Goal: Task Accomplishment & Management: Manage account settings

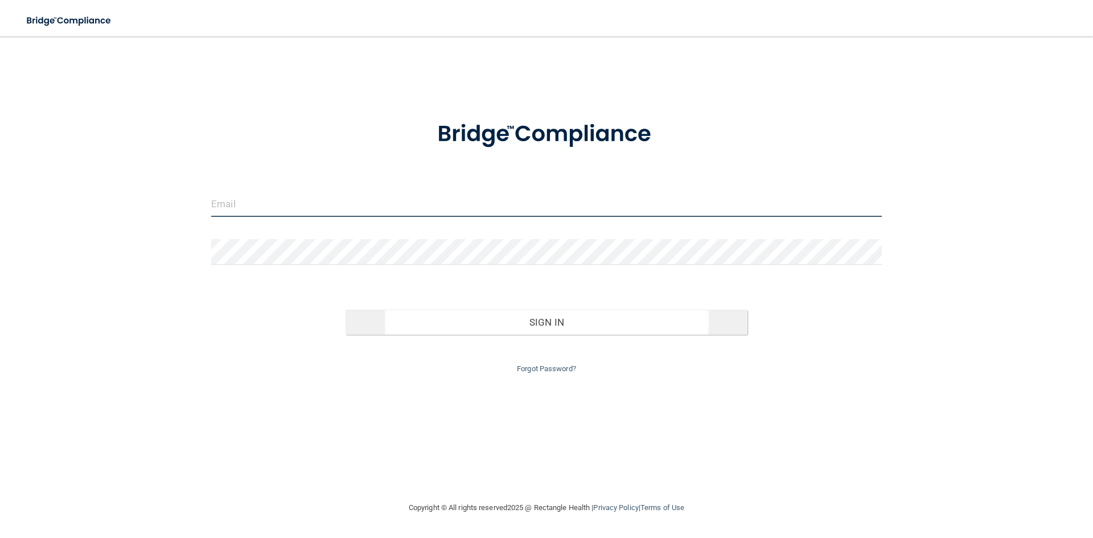
type input "[EMAIL_ADDRESS][DOMAIN_NAME]"
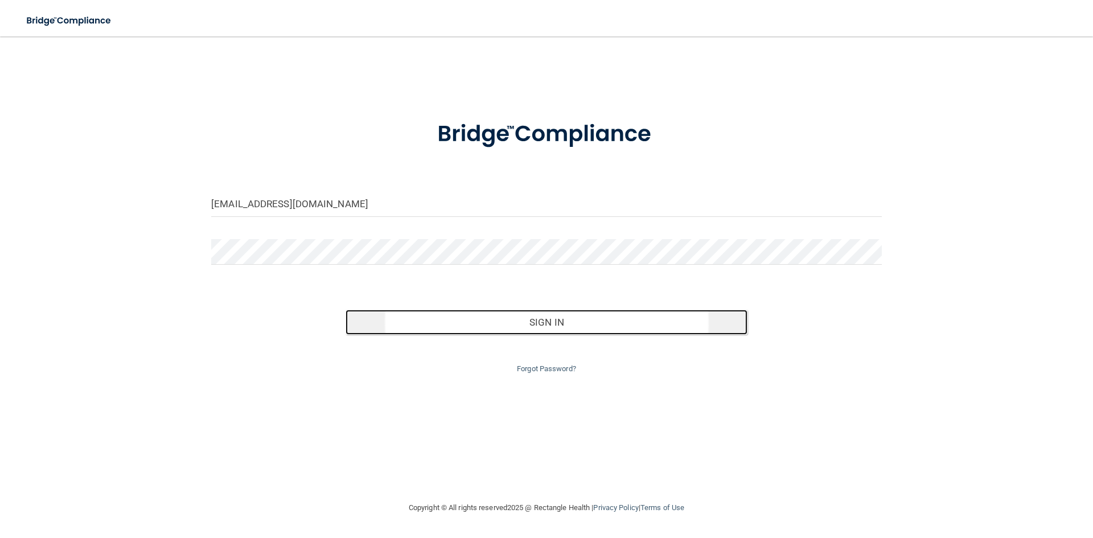
click at [545, 322] on button "Sign In" at bounding box center [547, 322] width 403 height 25
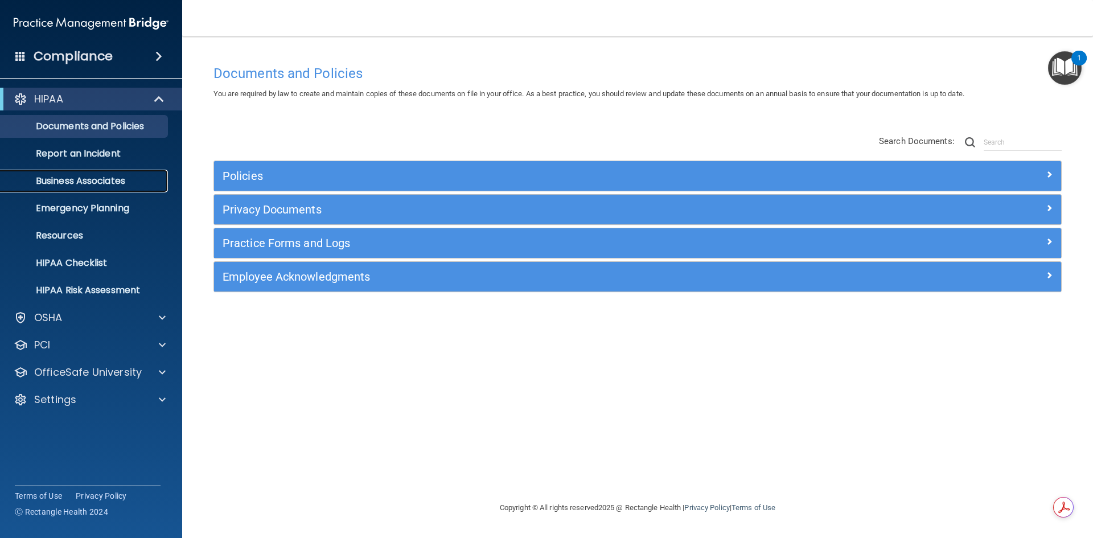
click at [97, 183] on p "Business Associates" at bounding box center [84, 180] width 155 height 11
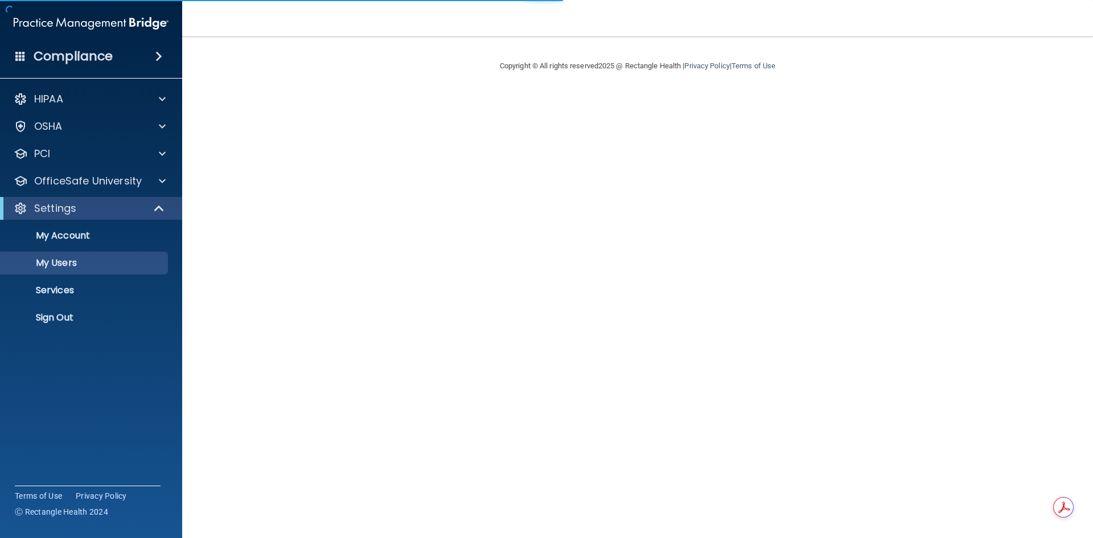
select select "20"
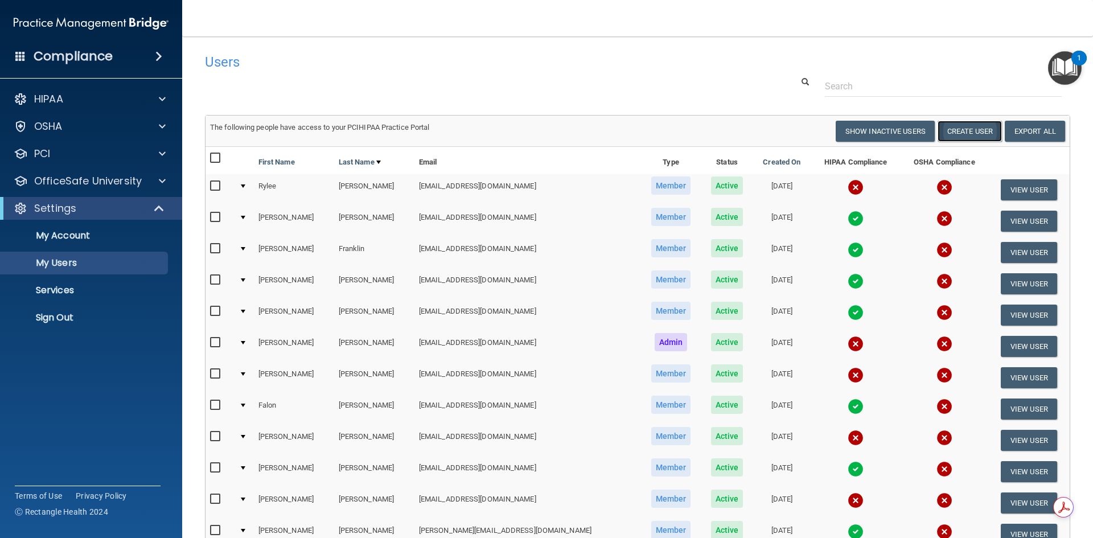
click at [949, 129] on button "Create User" at bounding box center [970, 131] width 64 height 21
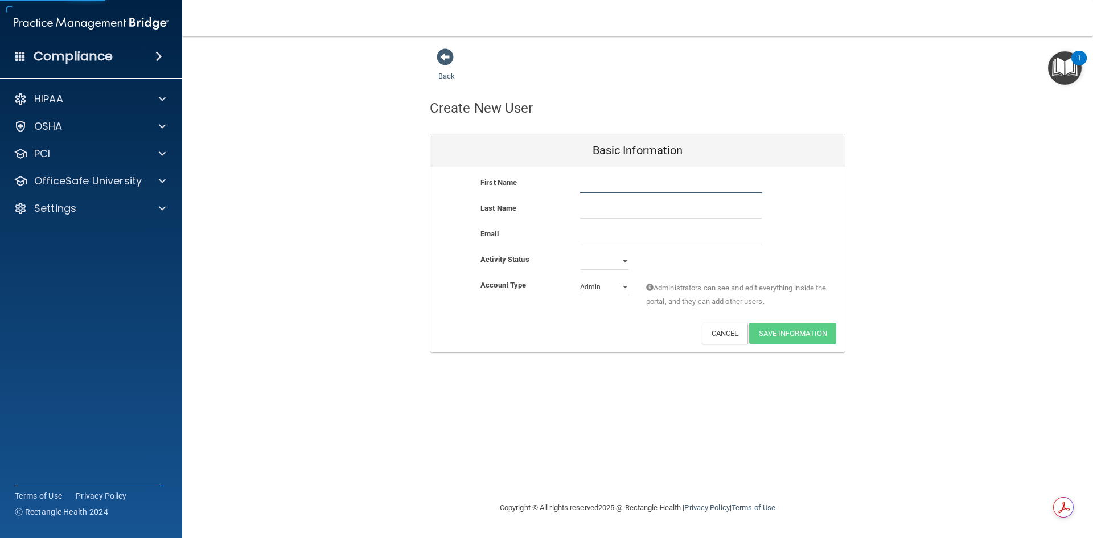
click at [615, 189] on input "text" at bounding box center [671, 184] width 182 height 17
type input "Mark"
type input "[GEOGRAPHIC_DATA]"
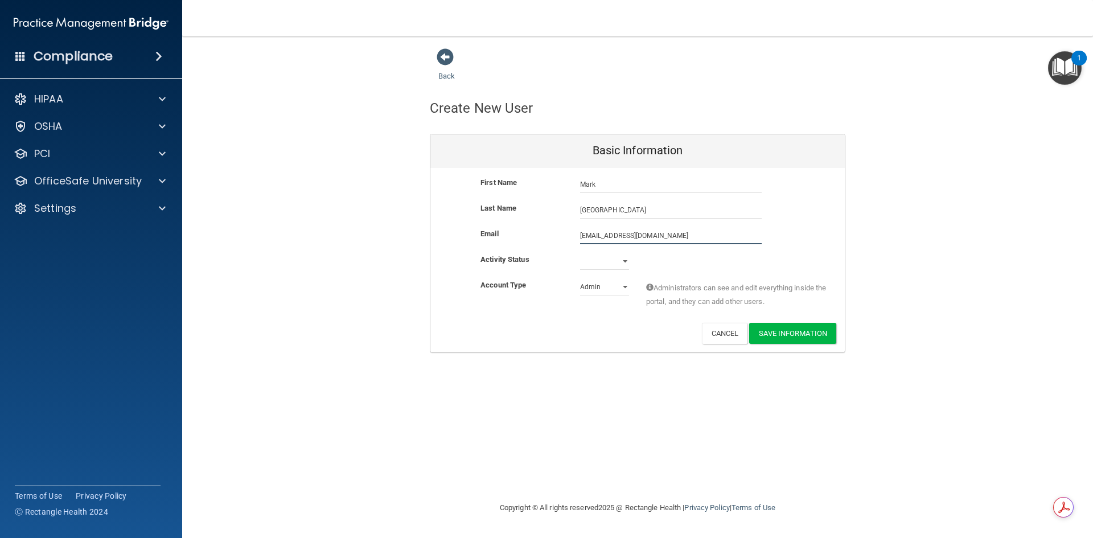
type input "[EMAIL_ADDRESS][DOMAIN_NAME]"
click at [624, 262] on select "Active Inactive" at bounding box center [604, 261] width 49 height 17
select select "active"
click at [580, 253] on select "Active Inactive" at bounding box center [604, 261] width 49 height 17
click at [625, 288] on select "Admin Member" at bounding box center [604, 286] width 49 height 17
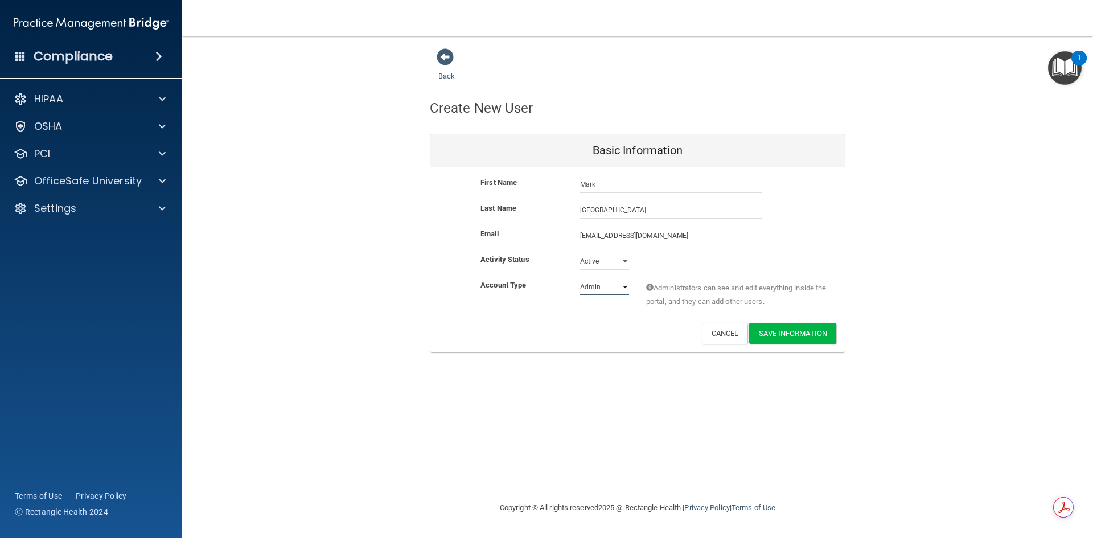
select select "practice_member"
click at [580, 278] on select "Admin Member" at bounding box center [604, 286] width 49 height 17
click at [789, 334] on button "Save Information" at bounding box center [792, 333] width 87 height 21
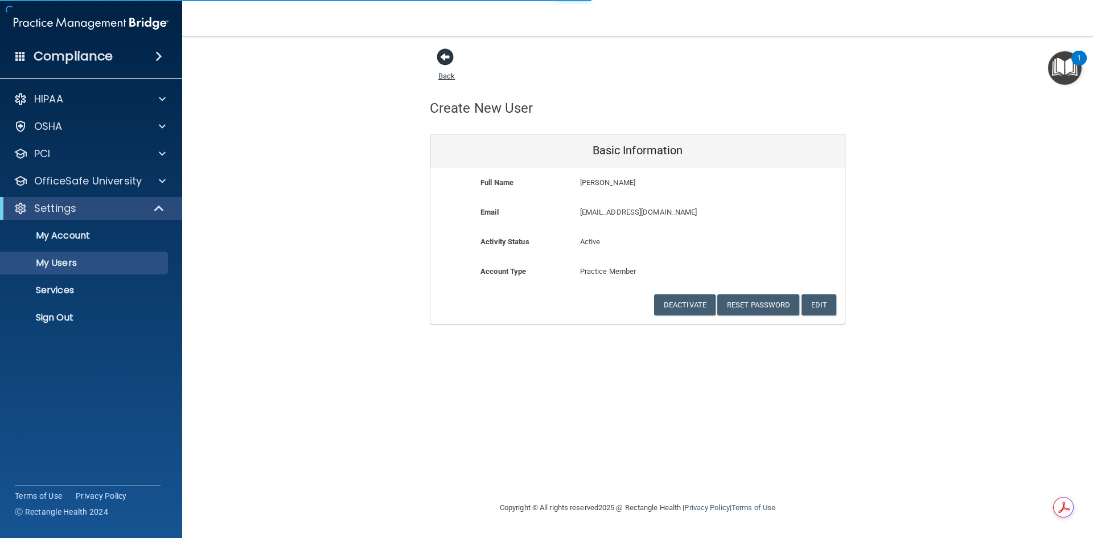
click at [444, 56] on span at bounding box center [445, 56] width 17 height 17
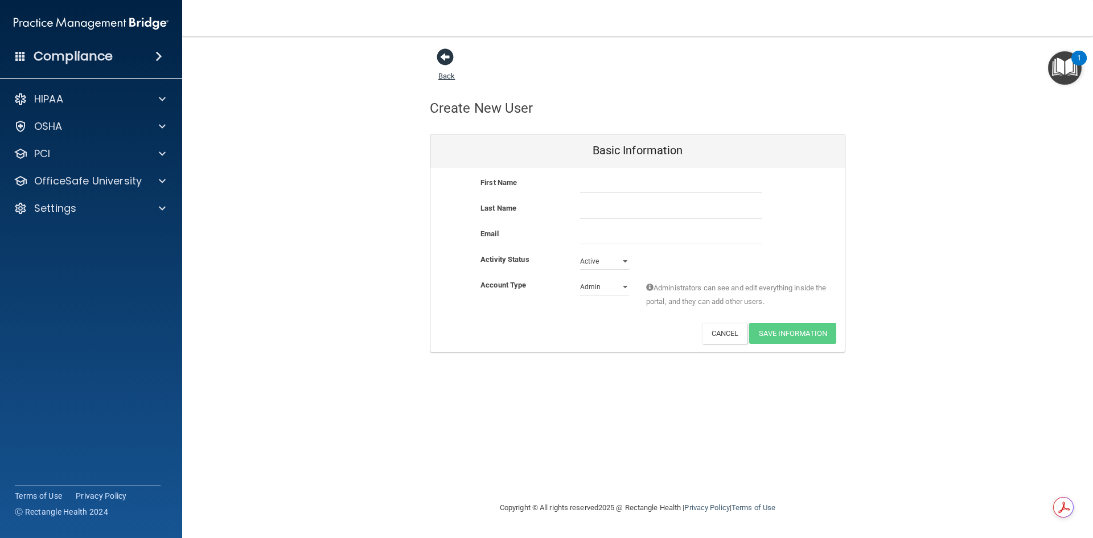
click at [441, 58] on span at bounding box center [445, 56] width 17 height 17
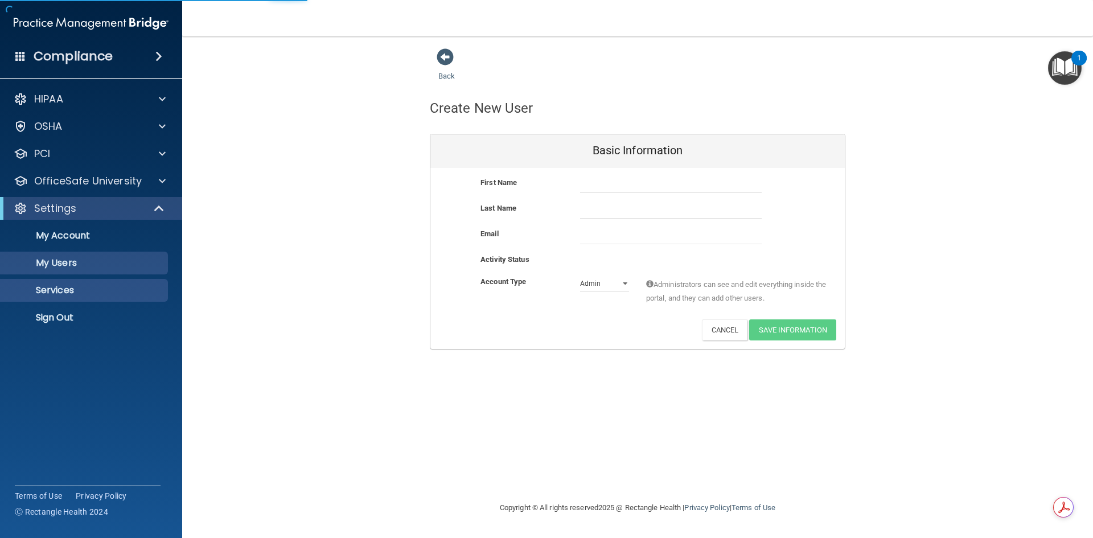
select select "20"
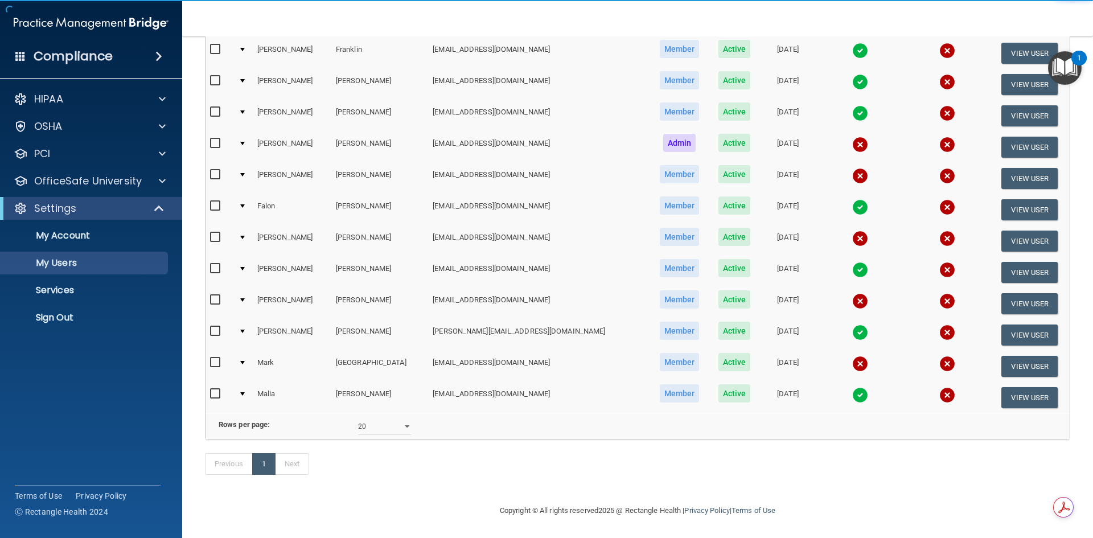
scroll to position [216, 0]
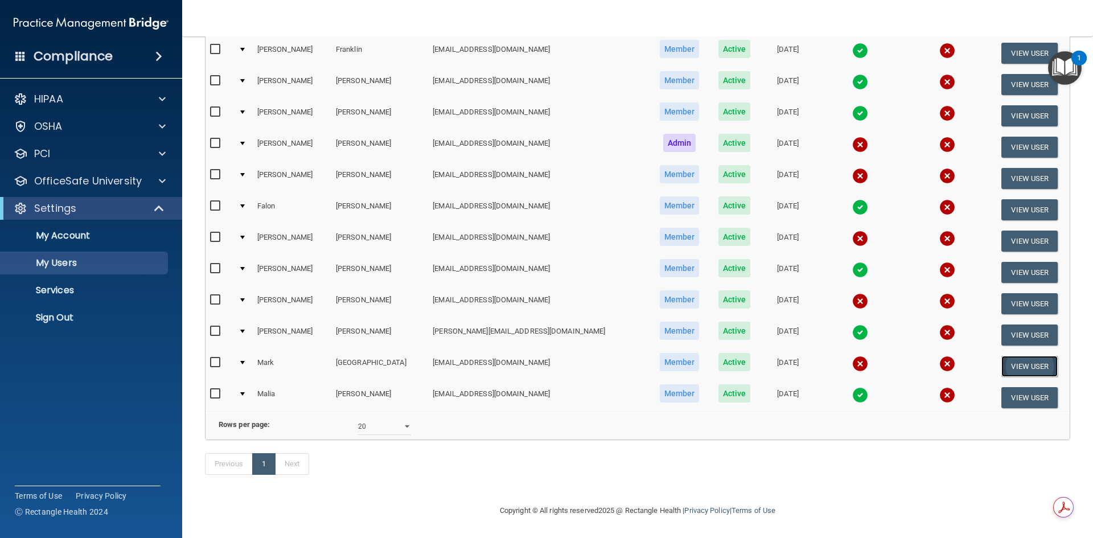
click at [1010, 356] on button "View User" at bounding box center [1030, 366] width 56 height 21
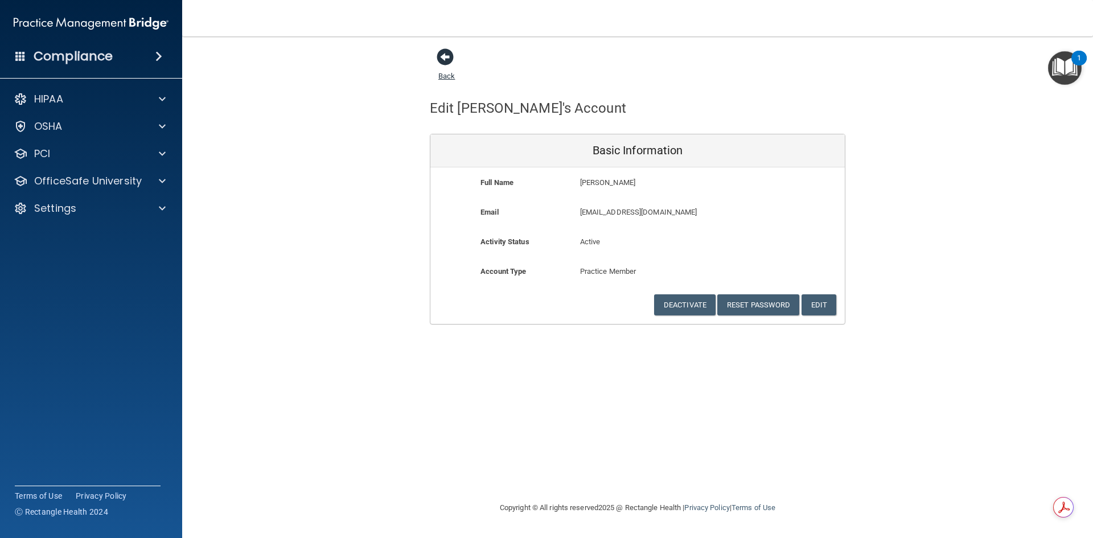
click at [440, 58] on span at bounding box center [445, 56] width 17 height 17
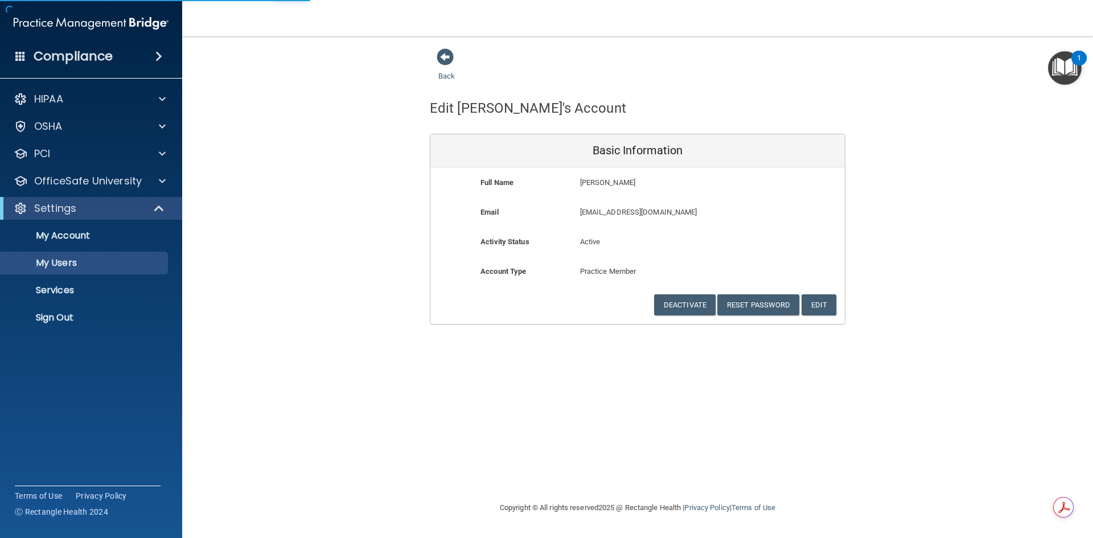
select select "20"
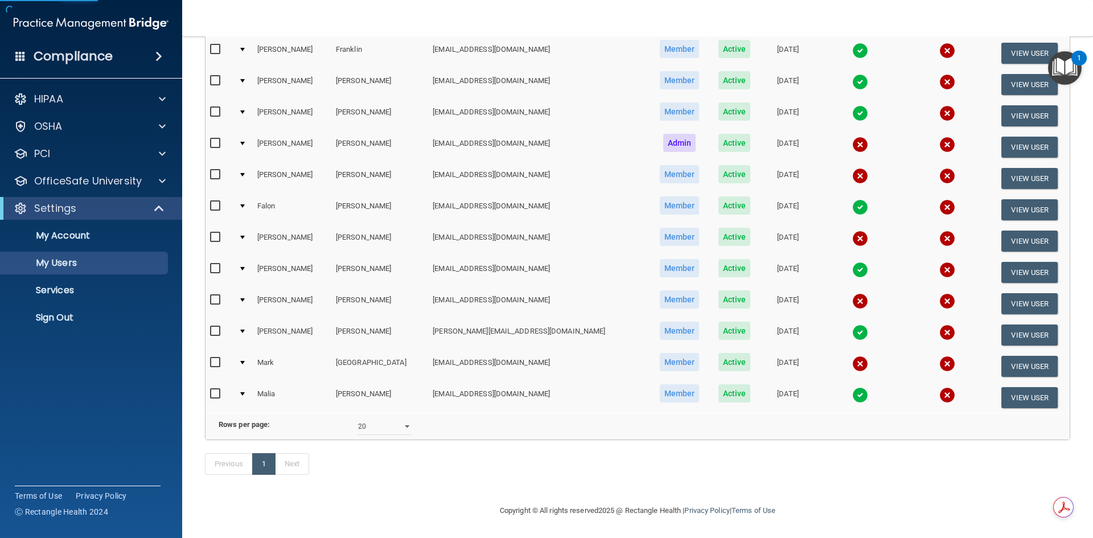
scroll to position [216, 0]
click at [852, 356] on img at bounding box center [860, 364] width 16 height 16
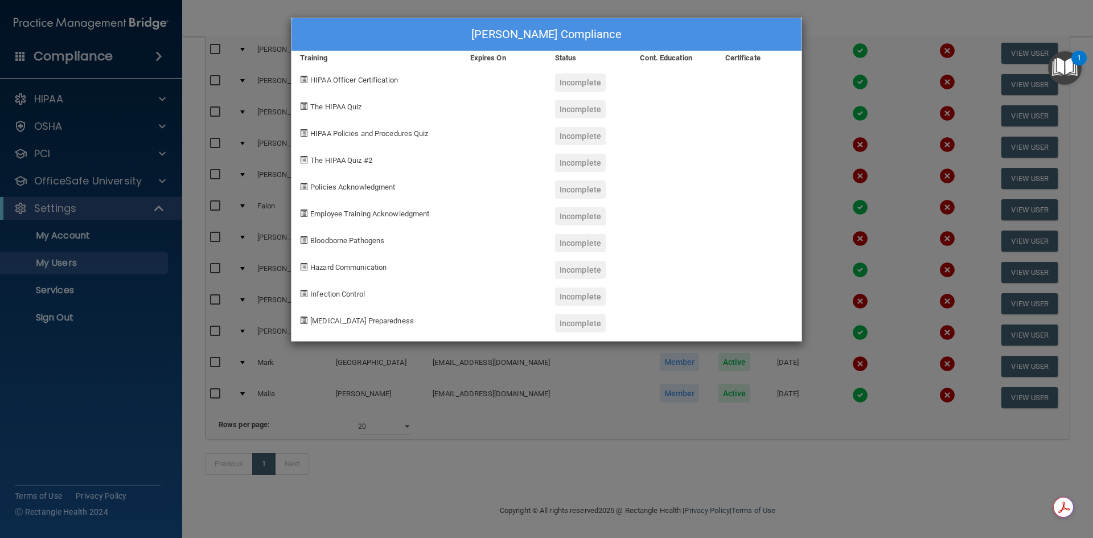
click at [643, 483] on div "Mark Valencia's Compliance Training Expires On Status Cont. Education Certifica…" at bounding box center [546, 269] width 1093 height 538
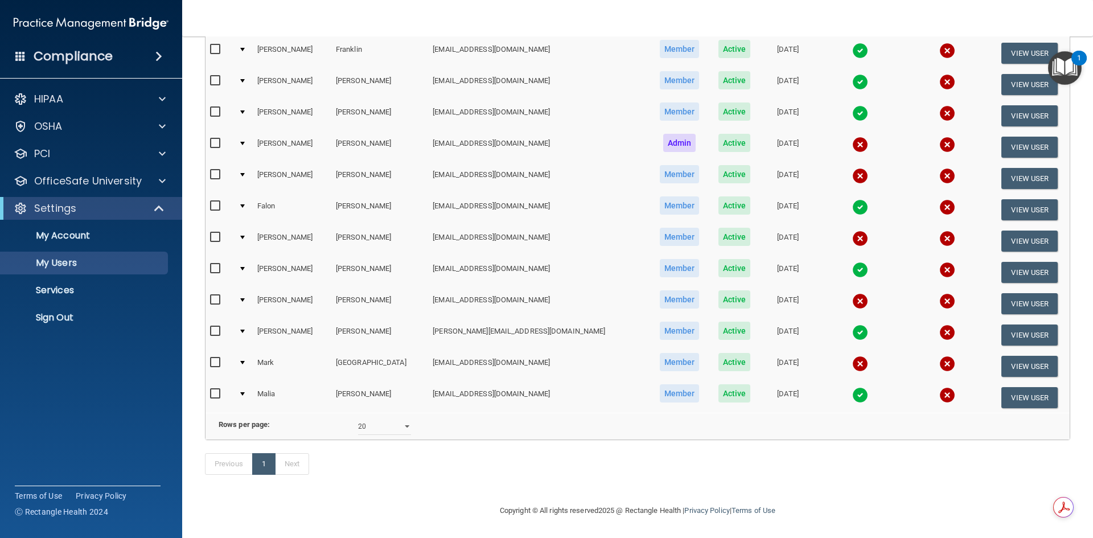
click at [245, 361] on div at bounding box center [242, 362] width 5 height 3
drag, startPoint x: 213, startPoint y: 345, endPoint x: 264, endPoint y: 349, distance: 51.4
click at [215, 358] on input "checkbox" at bounding box center [216, 362] width 13 height 9
checkbox input "true"
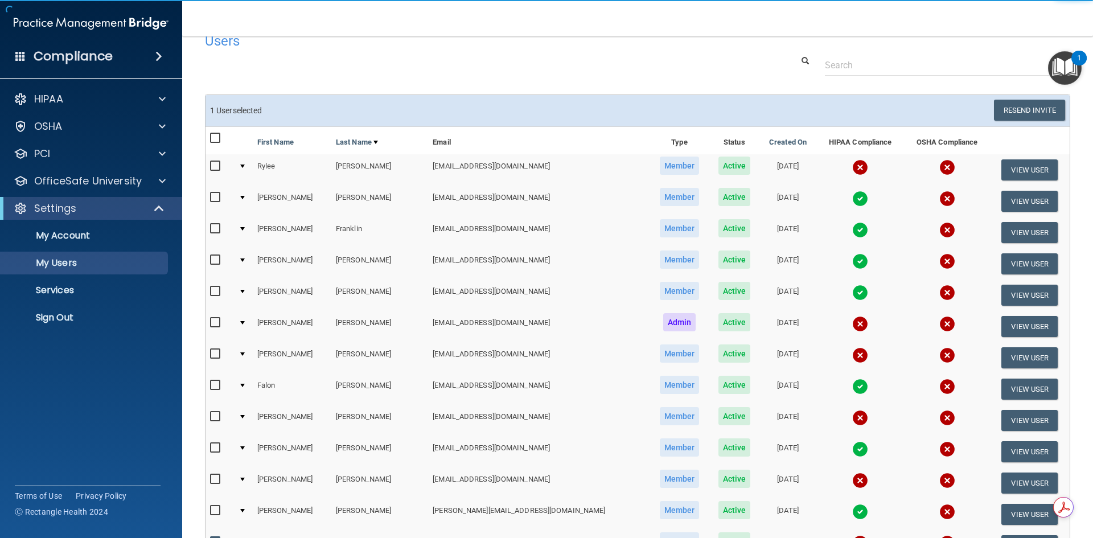
scroll to position [0, 0]
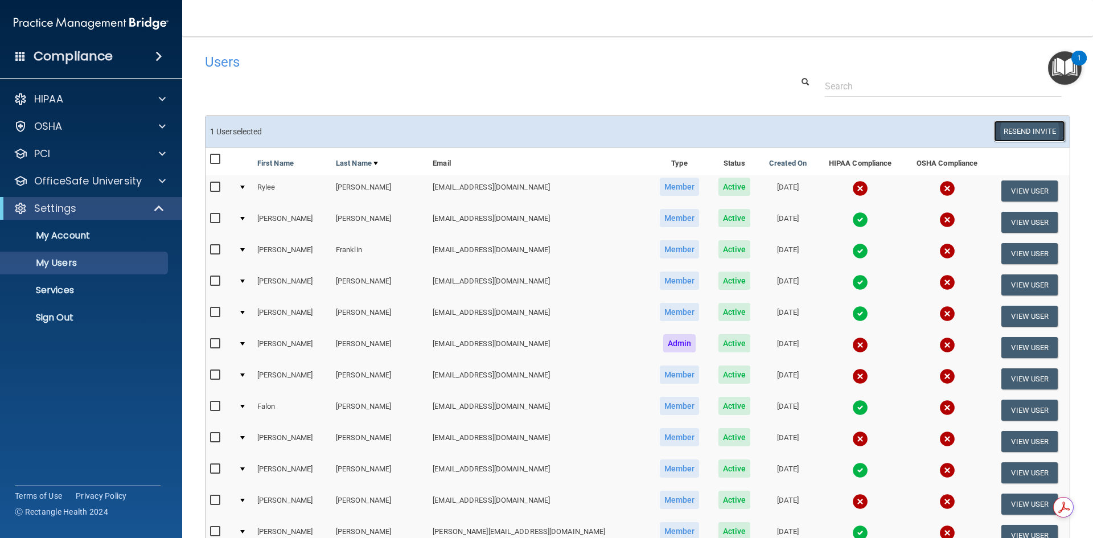
click at [1020, 132] on button "Resend Invite" at bounding box center [1029, 131] width 71 height 21
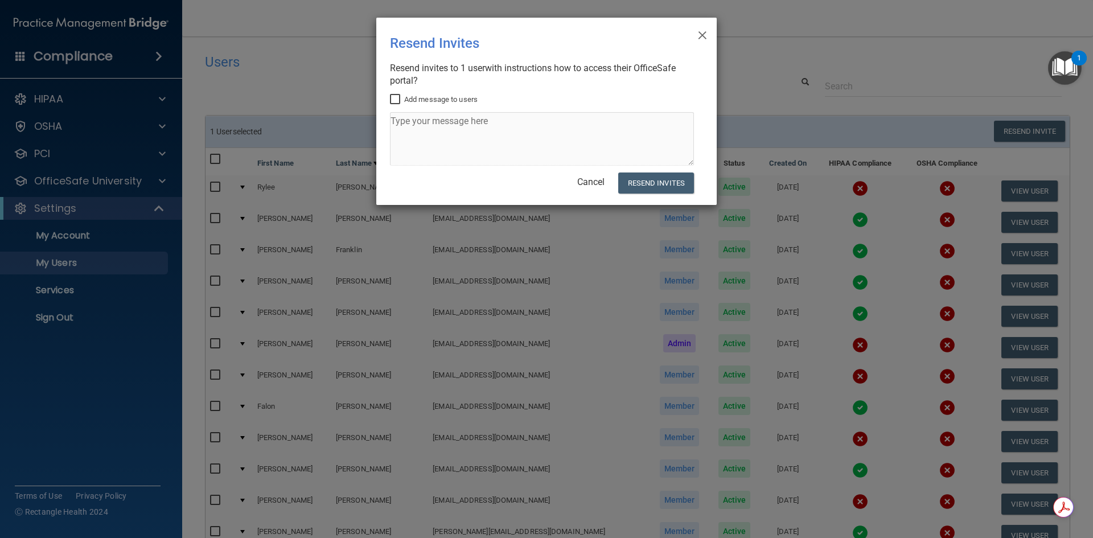
click at [400, 99] on input "Add message to users" at bounding box center [396, 99] width 13 height 9
checkbox input "true"
click at [416, 130] on textarea at bounding box center [542, 139] width 304 height 54
type textarea "Mark please watch training videos and take the quizes."
click at [674, 184] on button "Resend Invites" at bounding box center [656, 183] width 76 height 21
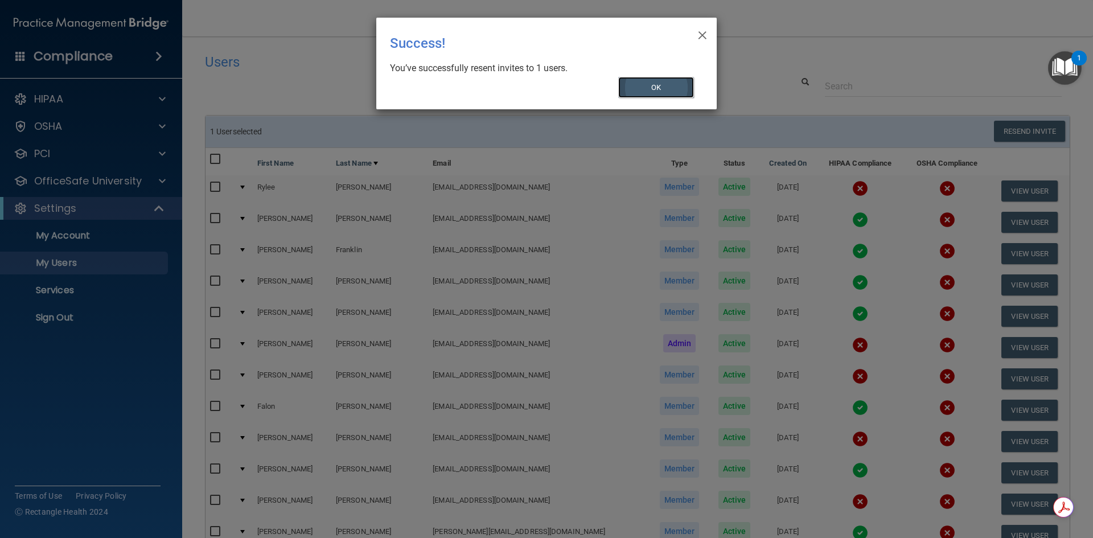
click at [656, 91] on button "OK" at bounding box center [656, 87] width 76 height 21
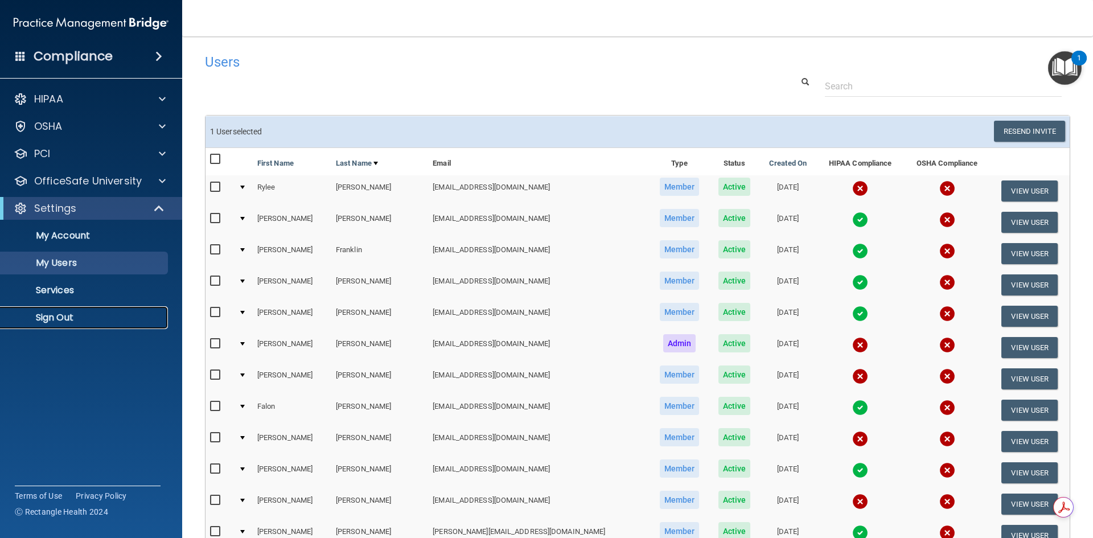
click at [60, 321] on p "Sign Out" at bounding box center [84, 317] width 155 height 11
